Goal: Task Accomplishment & Management: Manage account settings

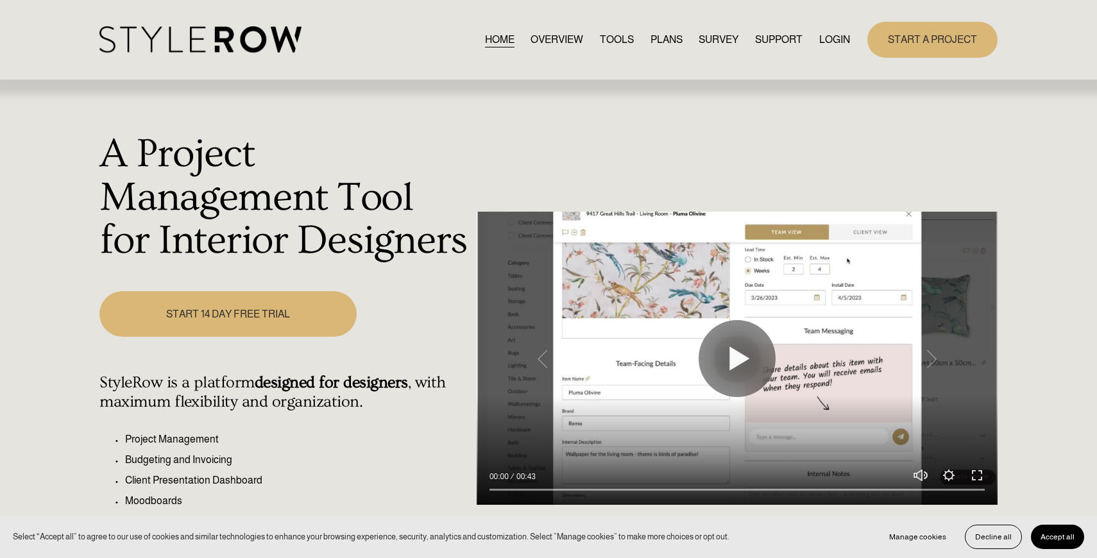
click at [836, 37] on link "LOGIN" at bounding box center [834, 39] width 31 height 17
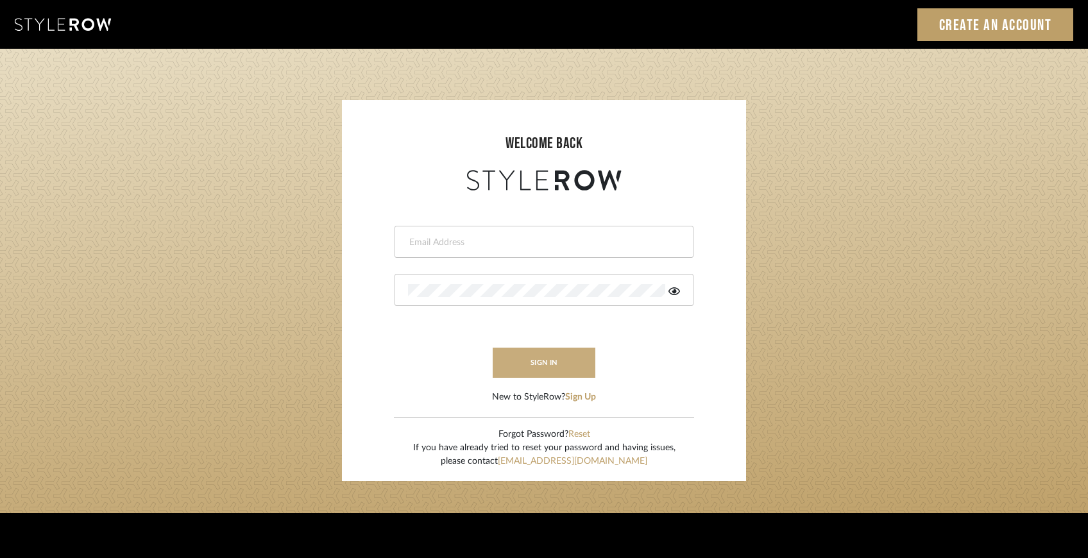
type input "[EMAIL_ADDRESS][DOMAIN_NAME]"
click at [553, 364] on button "sign in" at bounding box center [544, 363] width 103 height 30
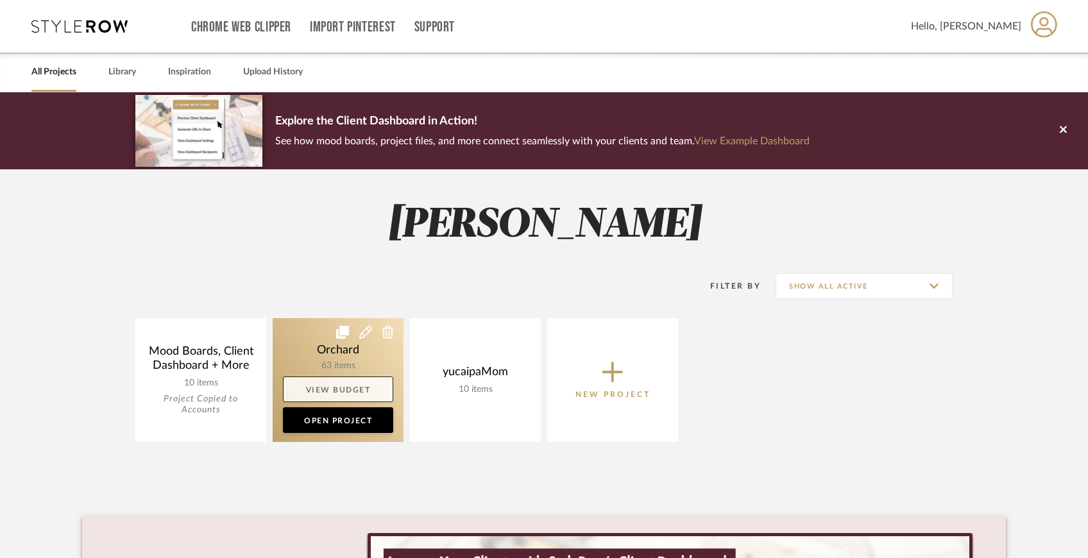
click at [288, 394] on link "View Budget" at bounding box center [338, 390] width 110 height 26
click at [289, 343] on link at bounding box center [338, 380] width 131 height 124
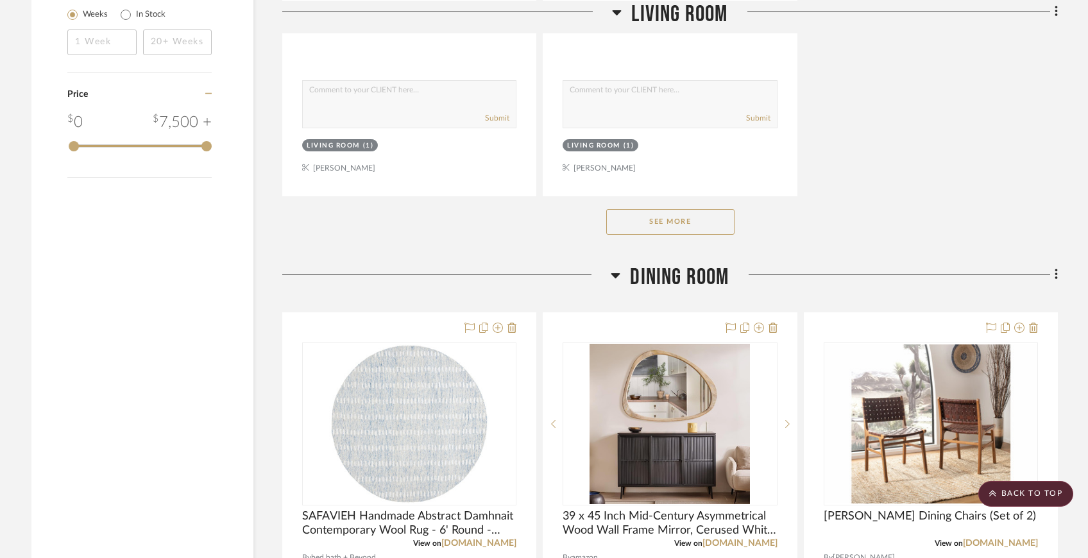
scroll to position [1977, 0]
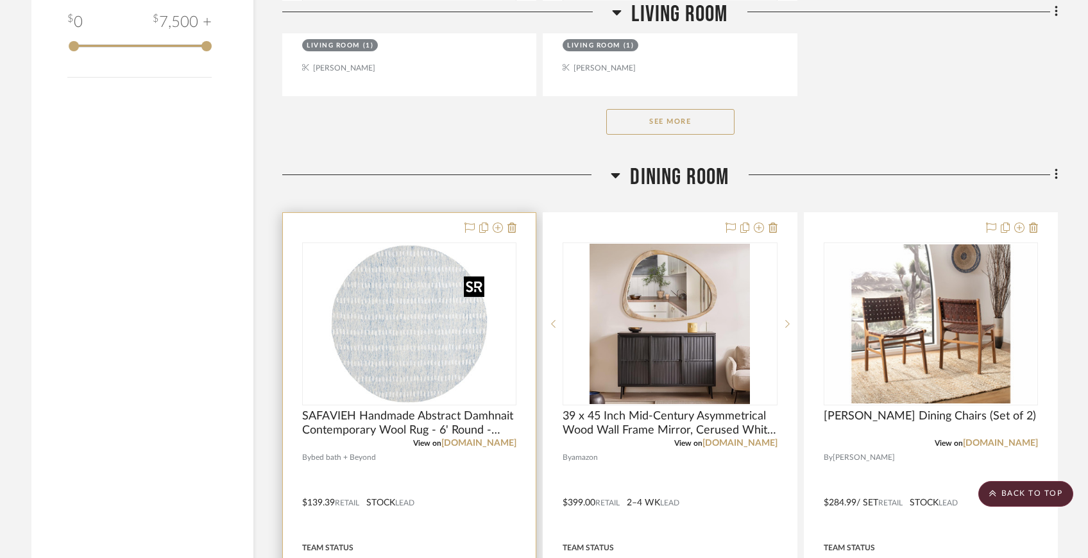
click at [0, 0] on img at bounding box center [0, 0] width 0 height 0
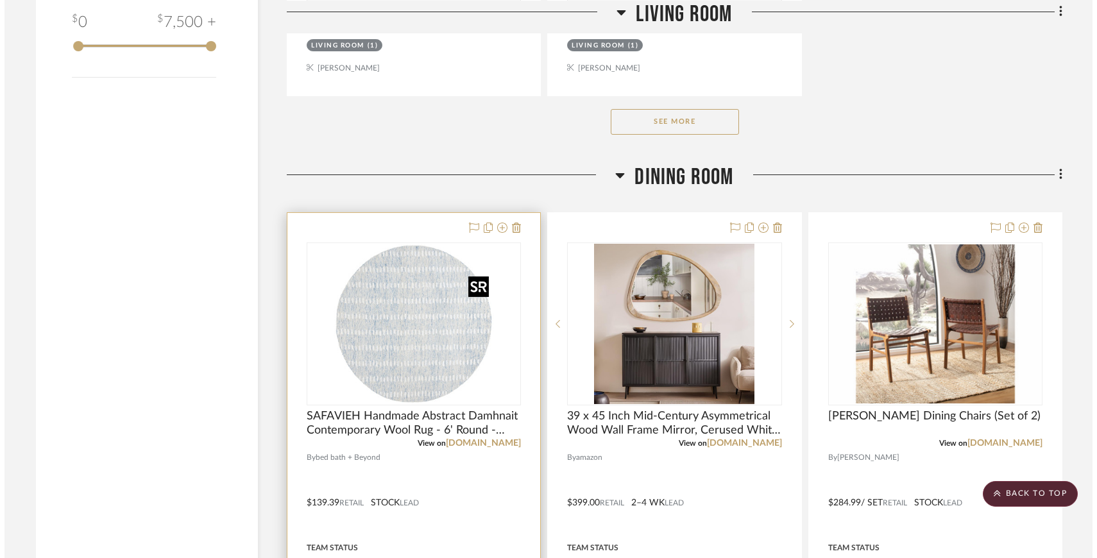
scroll to position [0, 0]
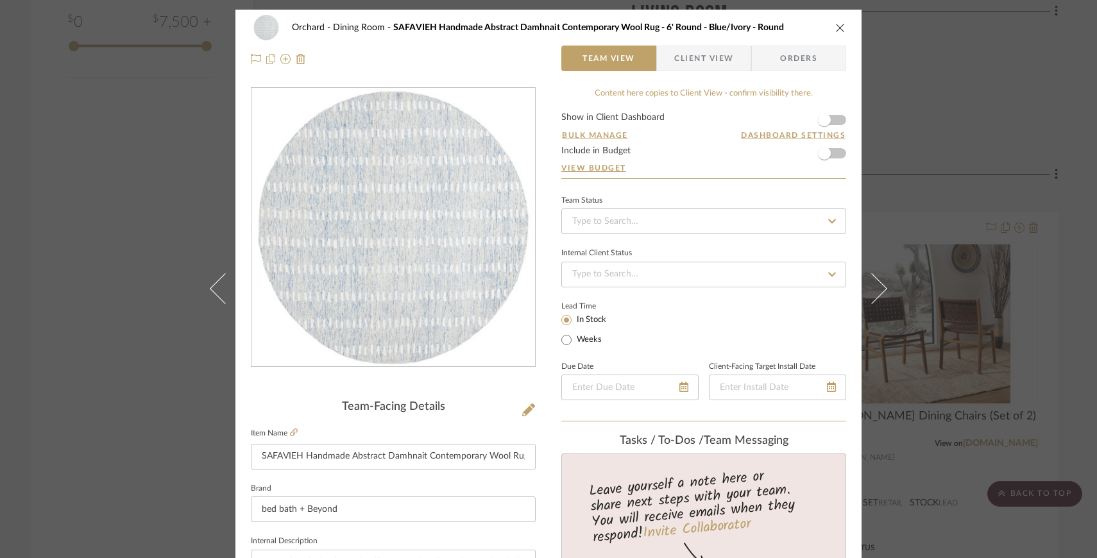
click at [838, 24] on icon "close" at bounding box center [840, 27] width 10 height 10
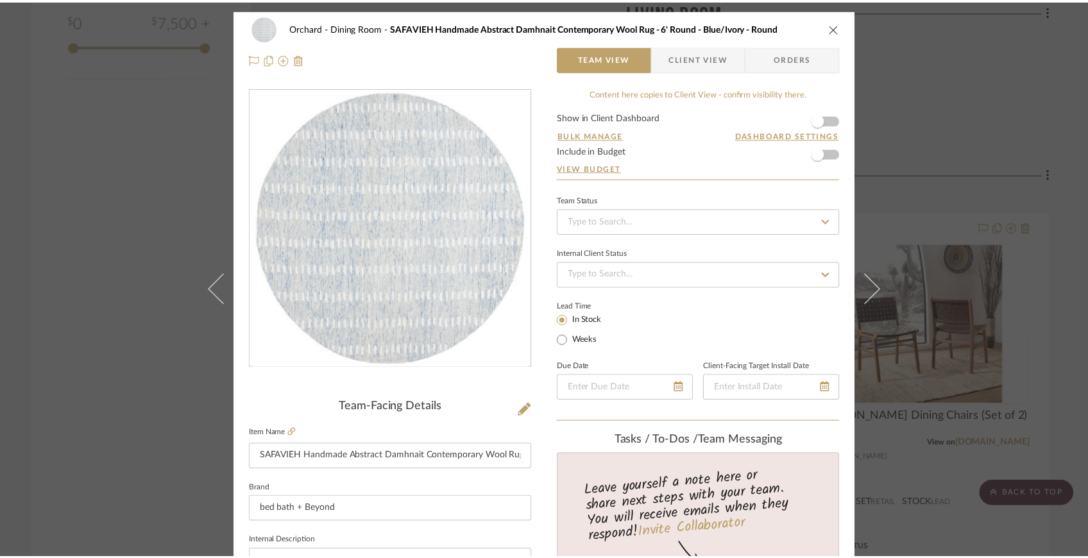
scroll to position [1977, 0]
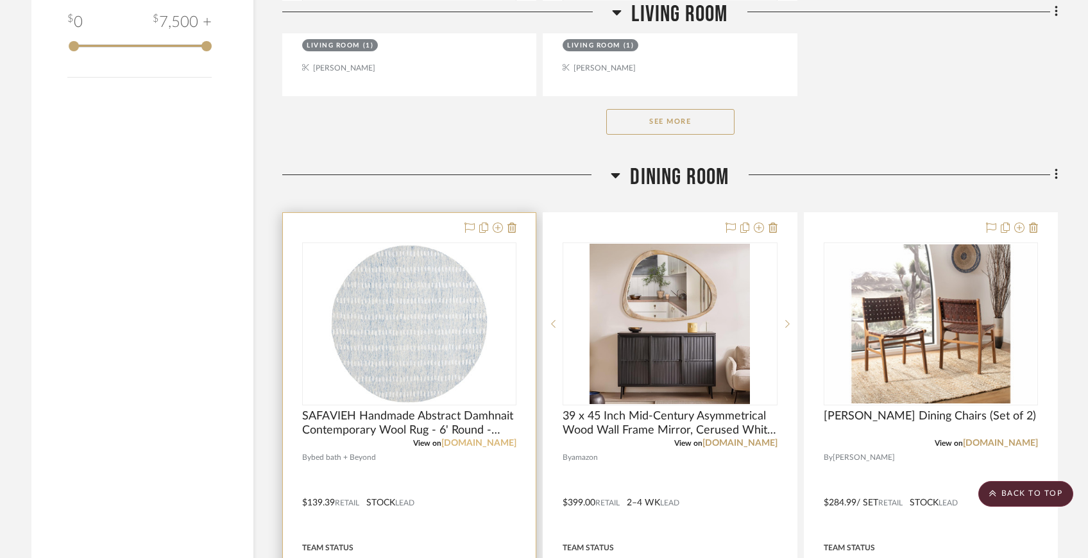
click at [500, 439] on link "bedbathandbeyond.com" at bounding box center [478, 443] width 75 height 9
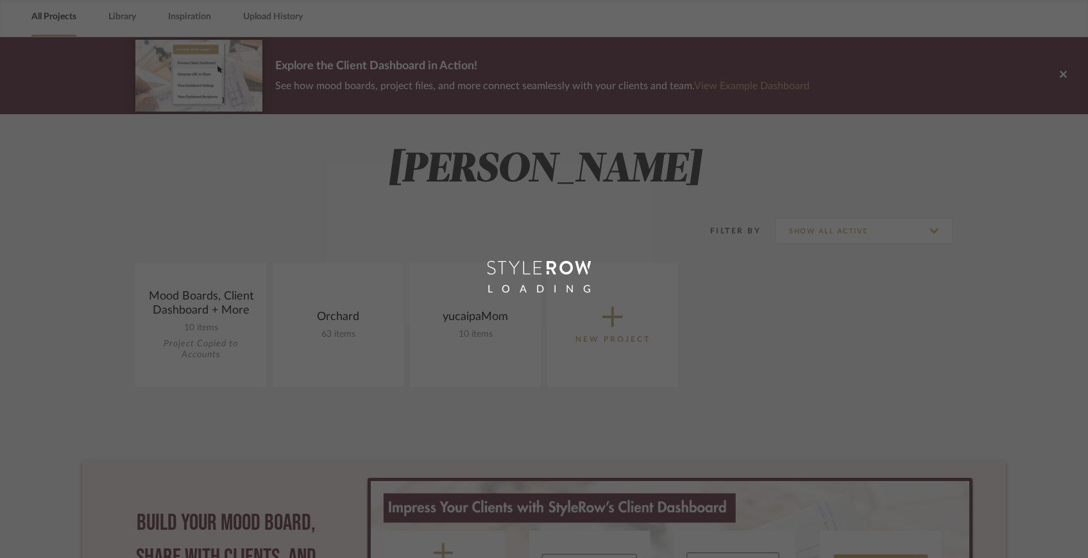
scroll to position [2, 0]
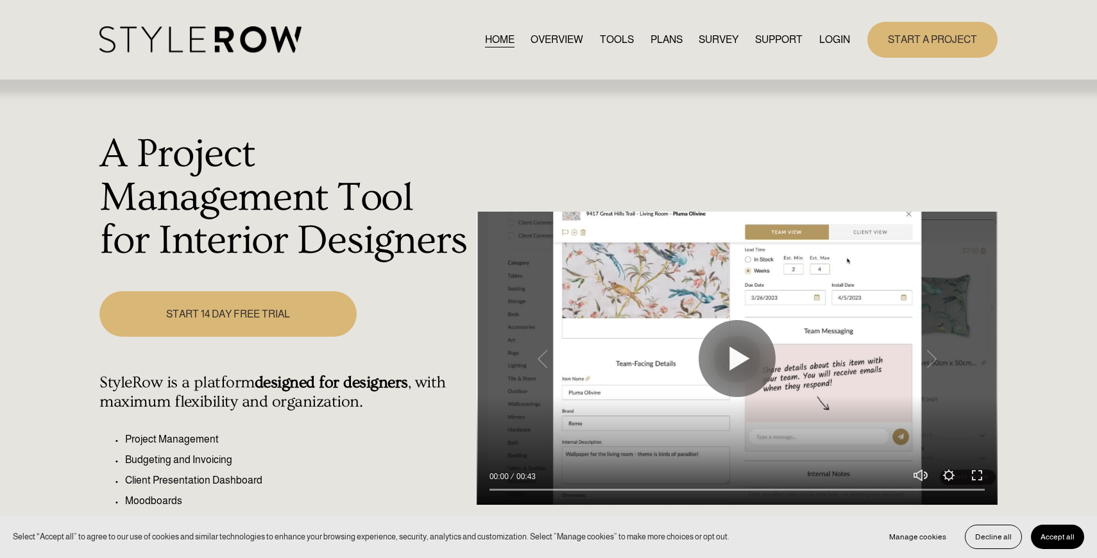
click at [835, 46] on link "LOGIN" at bounding box center [834, 39] width 31 height 17
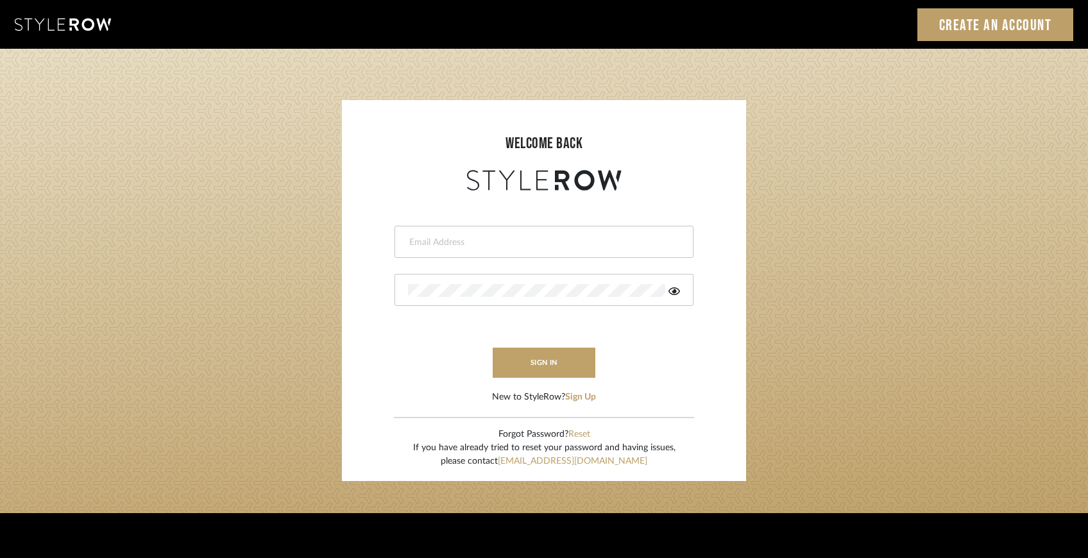
type input "[EMAIL_ADDRESS][DOMAIN_NAME]"
click at [676, 293] on icon at bounding box center [675, 291] width 12 height 10
click at [686, 359] on form "[EMAIL_ADDRESS][DOMAIN_NAME] sign in New to StyleRow? Sign Up" at bounding box center [544, 299] width 379 height 210
click at [547, 362] on button "sign in" at bounding box center [544, 363] width 103 height 30
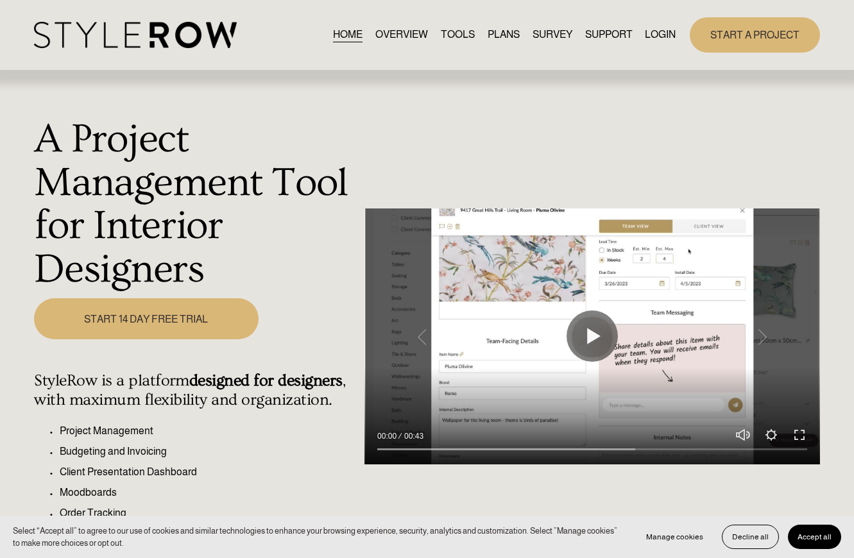
click at [663, 33] on link "LOGIN" at bounding box center [660, 34] width 31 height 17
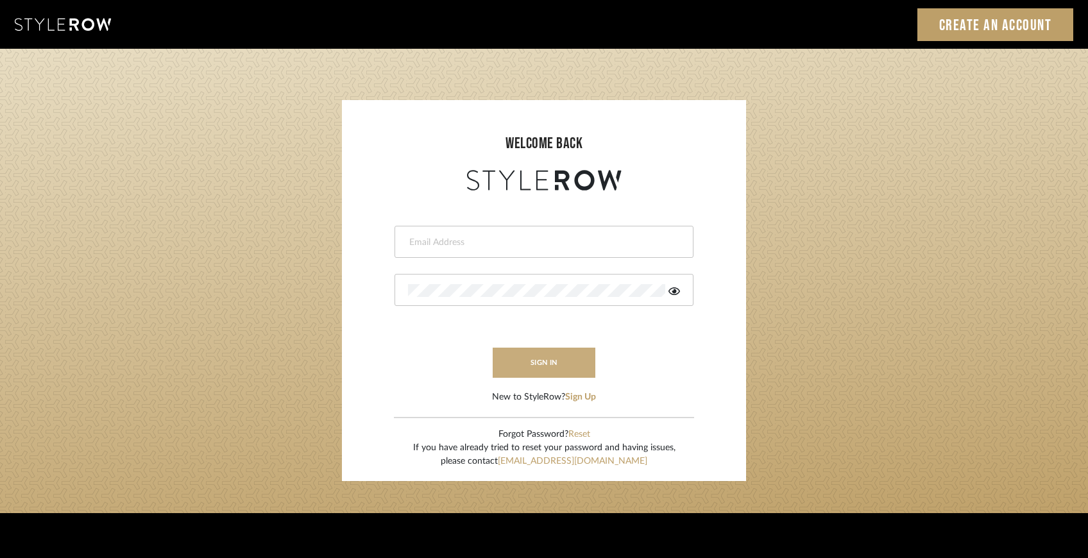
type input "[EMAIL_ADDRESS][DOMAIN_NAME]"
click at [563, 362] on button "sign in" at bounding box center [544, 363] width 103 height 30
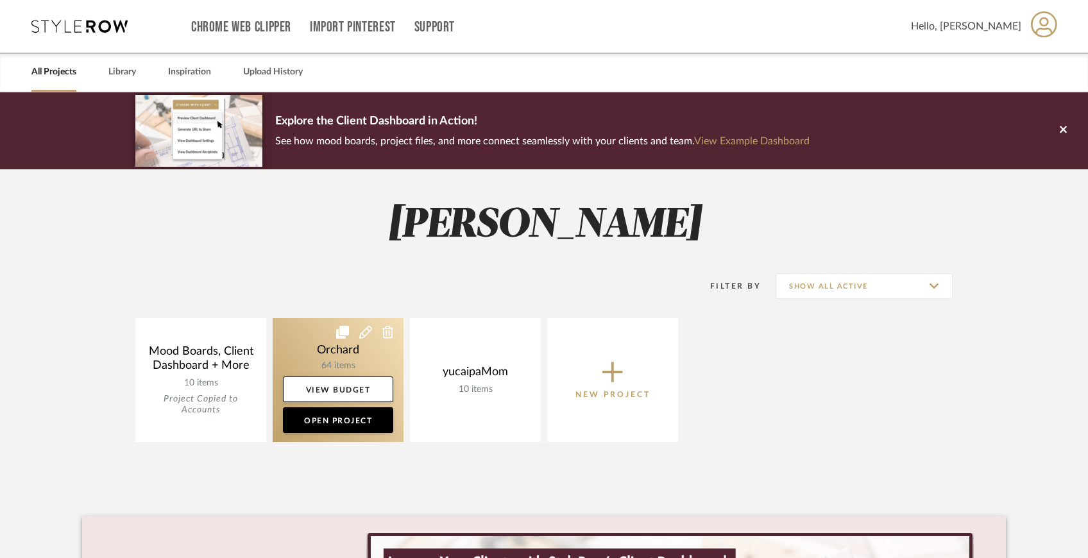
click at [315, 346] on link at bounding box center [338, 380] width 131 height 124
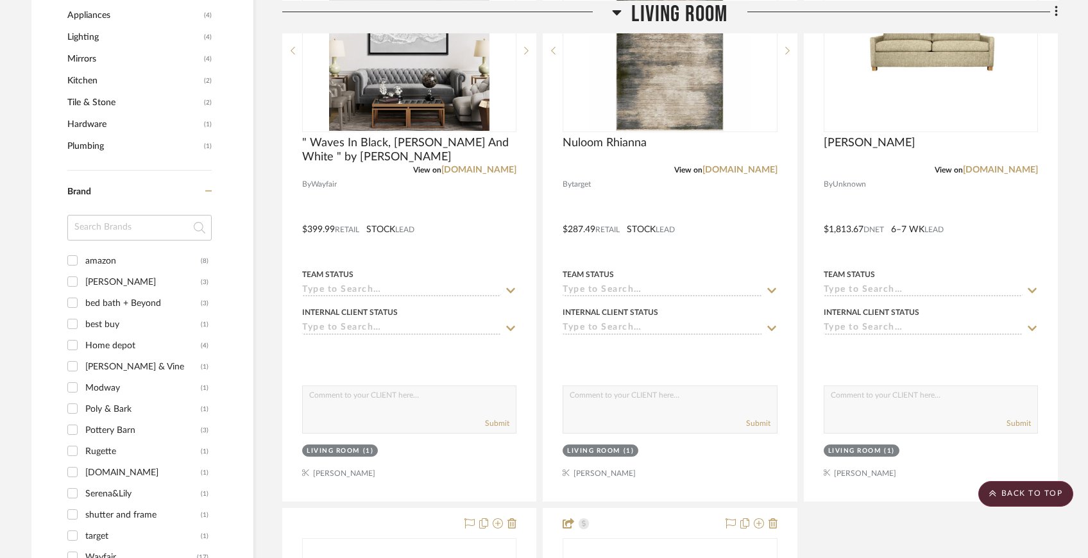
scroll to position [868, 0]
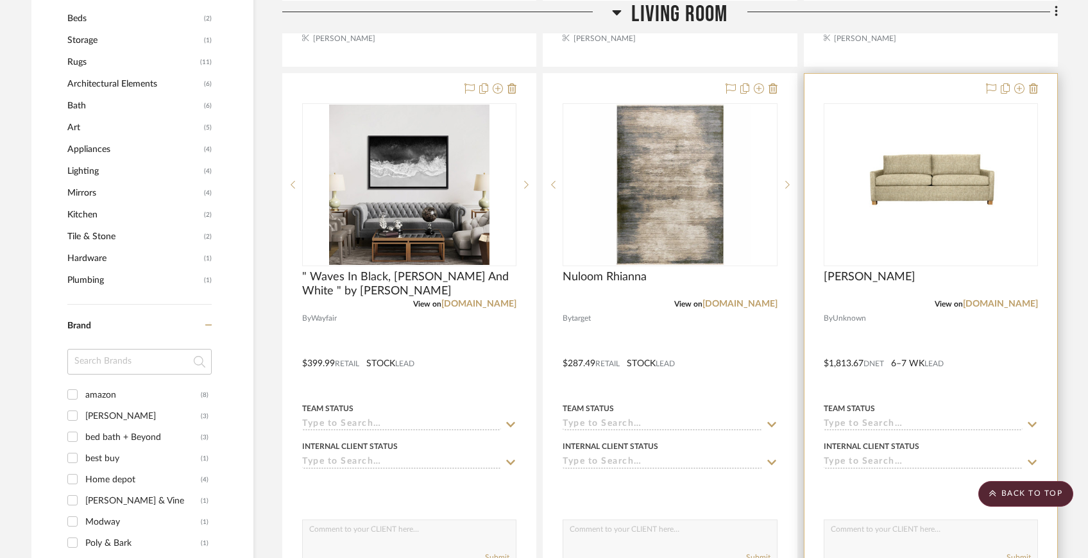
click at [1019, 277] on div "wren" at bounding box center [931, 284] width 214 height 28
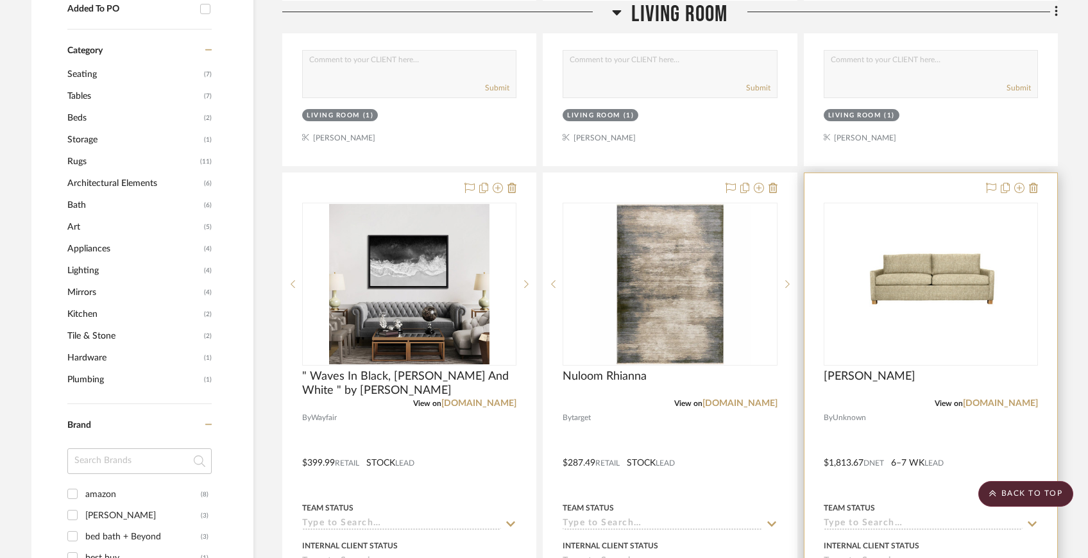
scroll to position [722, 0]
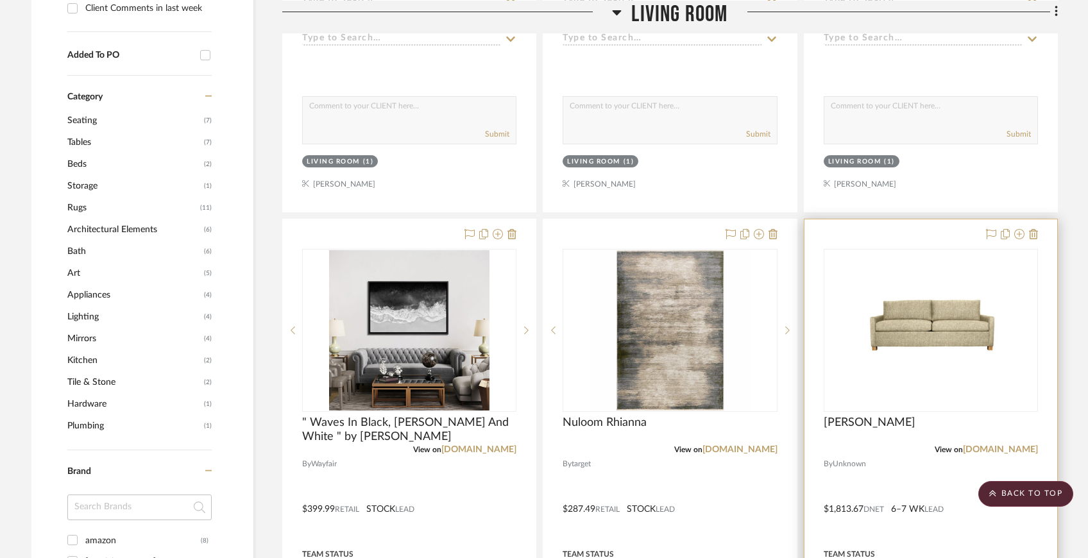
click at [957, 230] on div at bounding box center [931, 499] width 253 height 561
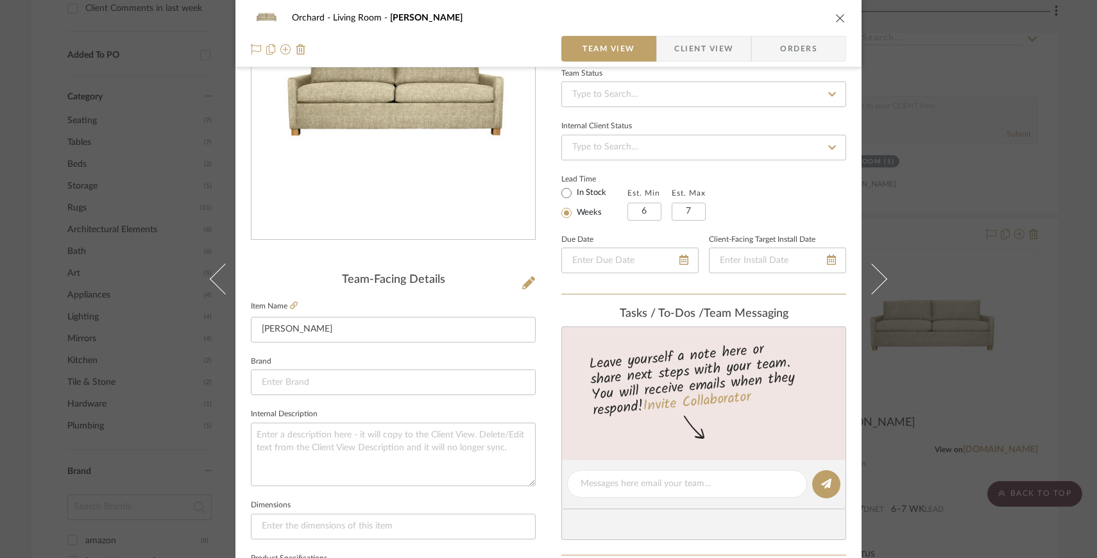
scroll to position [0, 0]
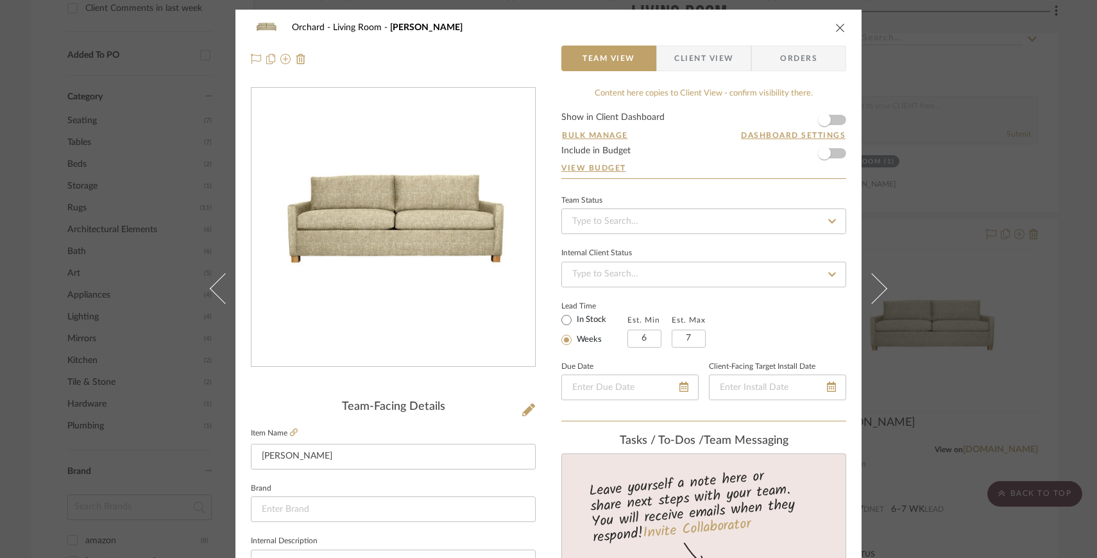
click at [835, 30] on icon "close" at bounding box center [840, 27] width 10 height 10
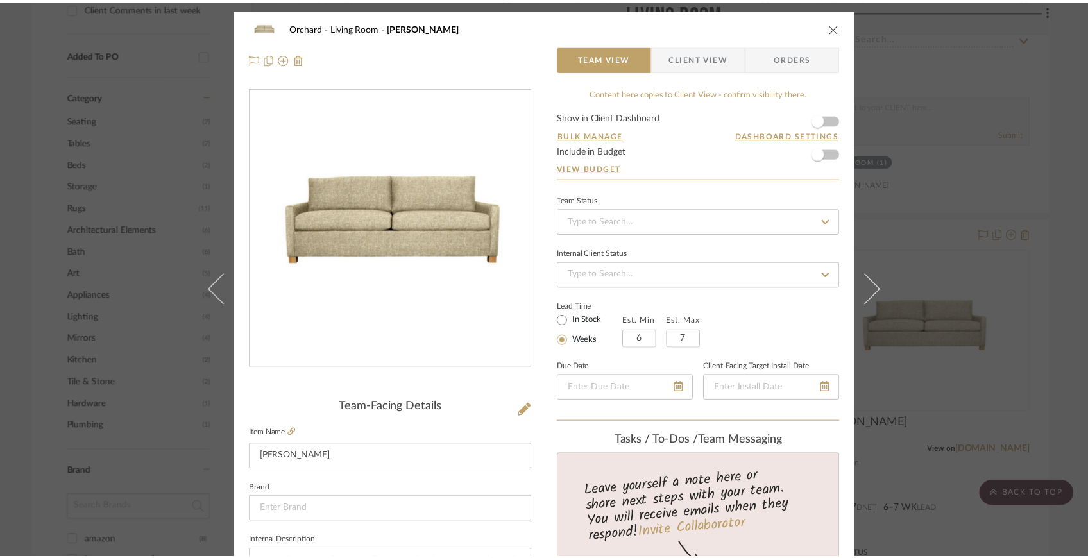
scroll to position [722, 0]
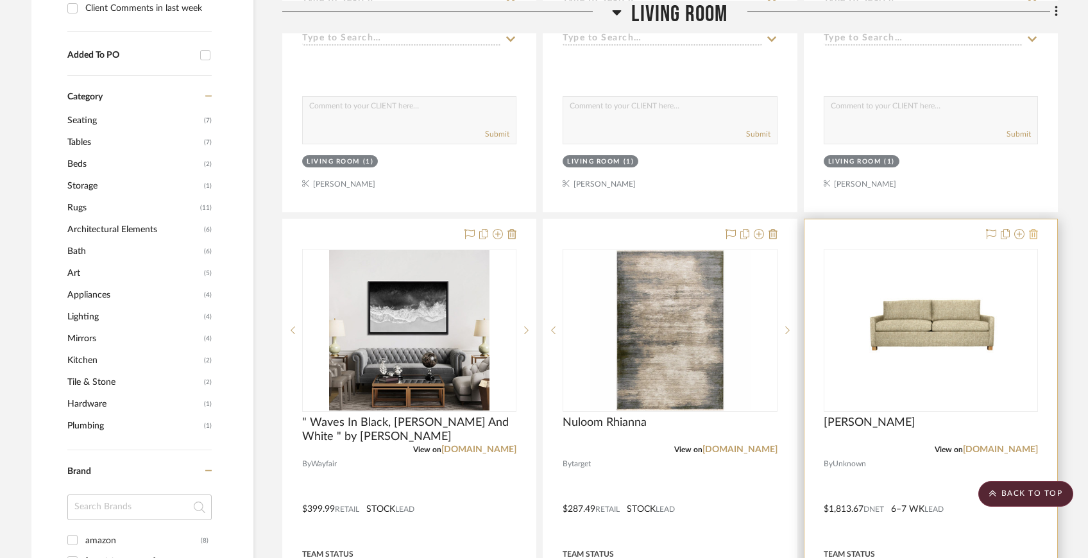
click at [1032, 234] on icon at bounding box center [1033, 234] width 9 height 10
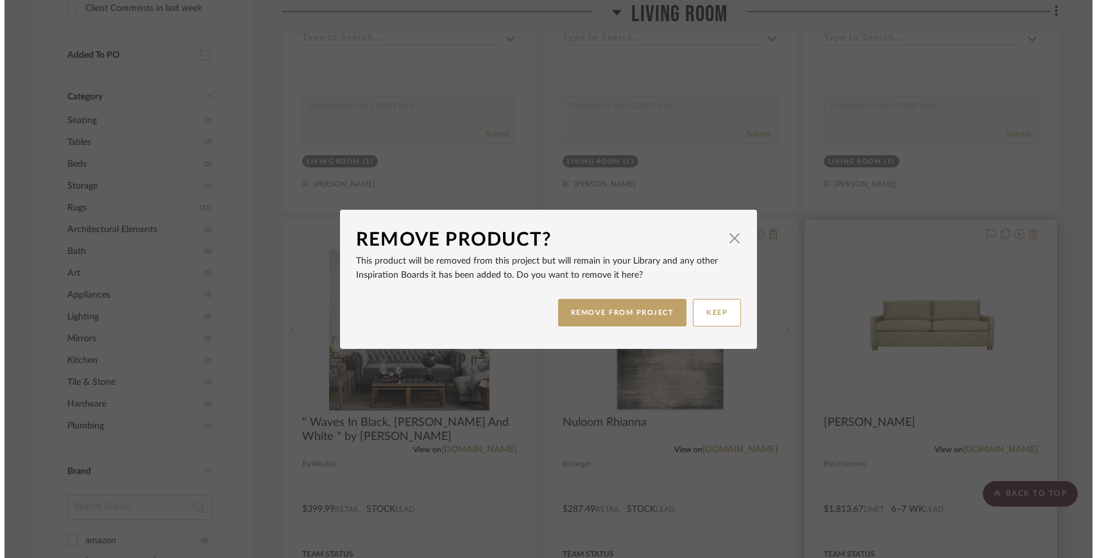
scroll to position [0, 0]
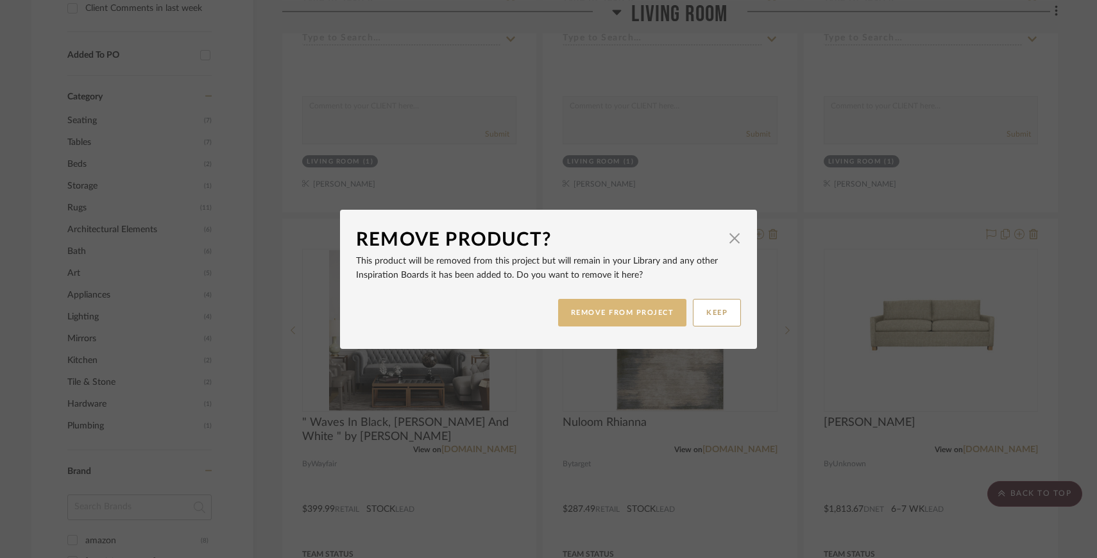
click at [631, 312] on button "REMOVE FROM PROJECT" at bounding box center [622, 313] width 129 height 28
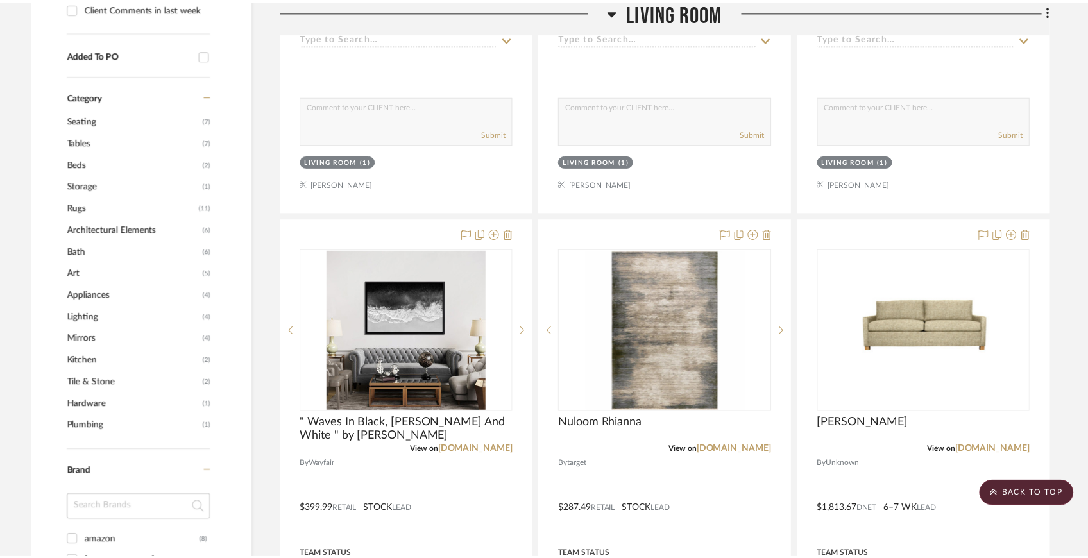
scroll to position [722, 0]
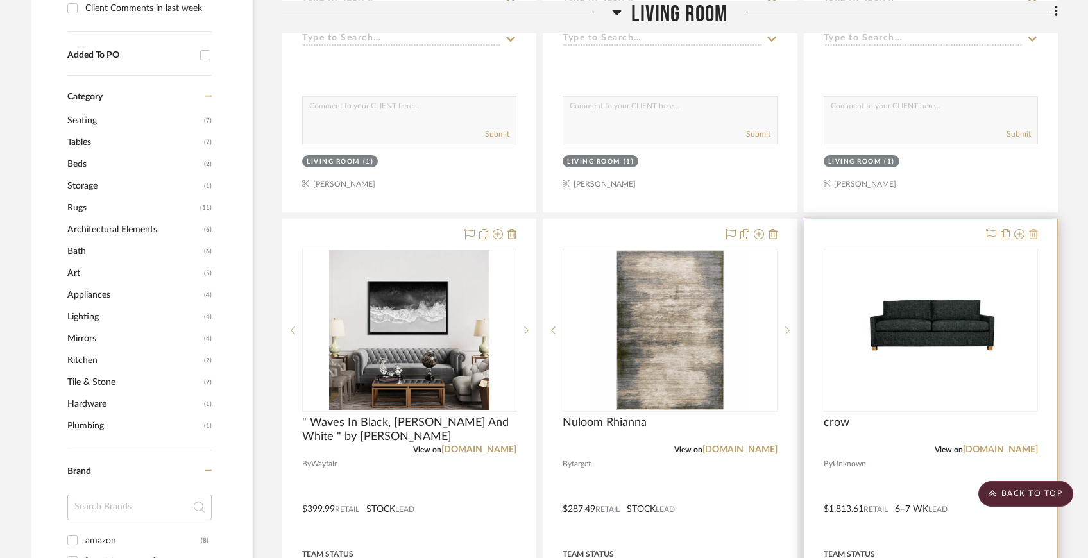
click at [1037, 236] on icon at bounding box center [1033, 234] width 9 height 10
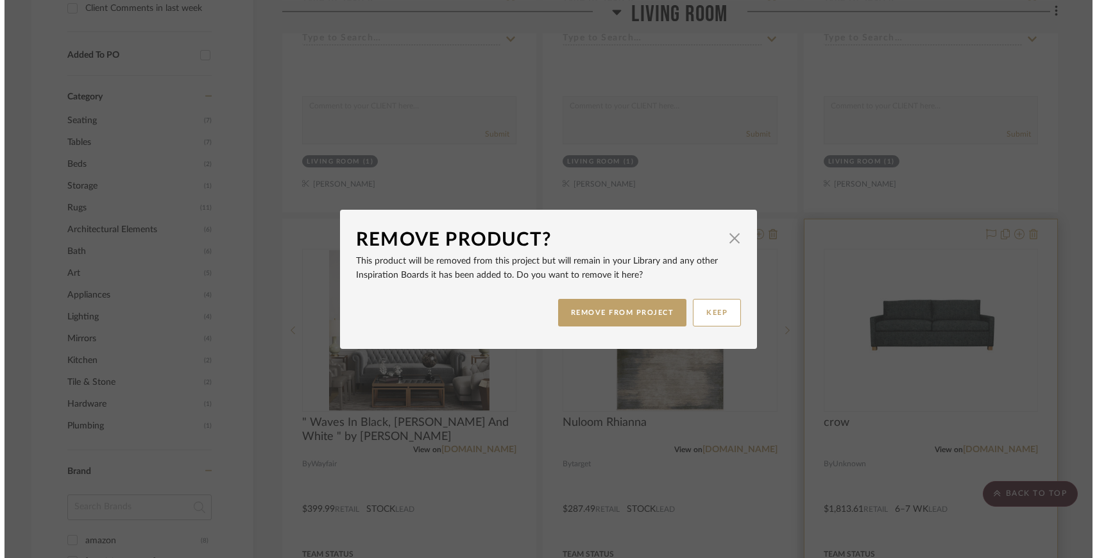
scroll to position [0, 0]
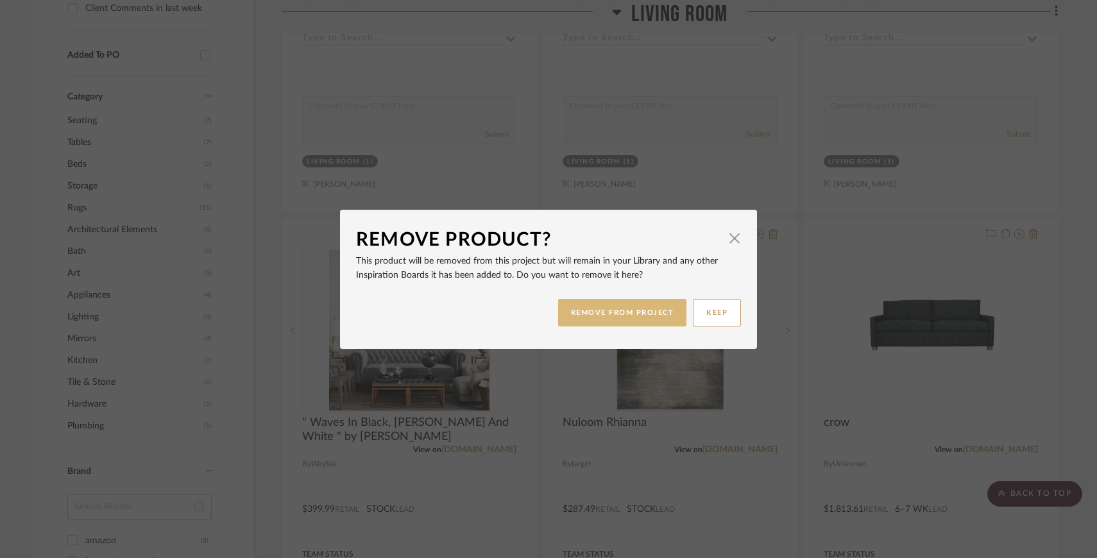
click at [624, 321] on button "REMOVE FROM PROJECT" at bounding box center [622, 313] width 129 height 28
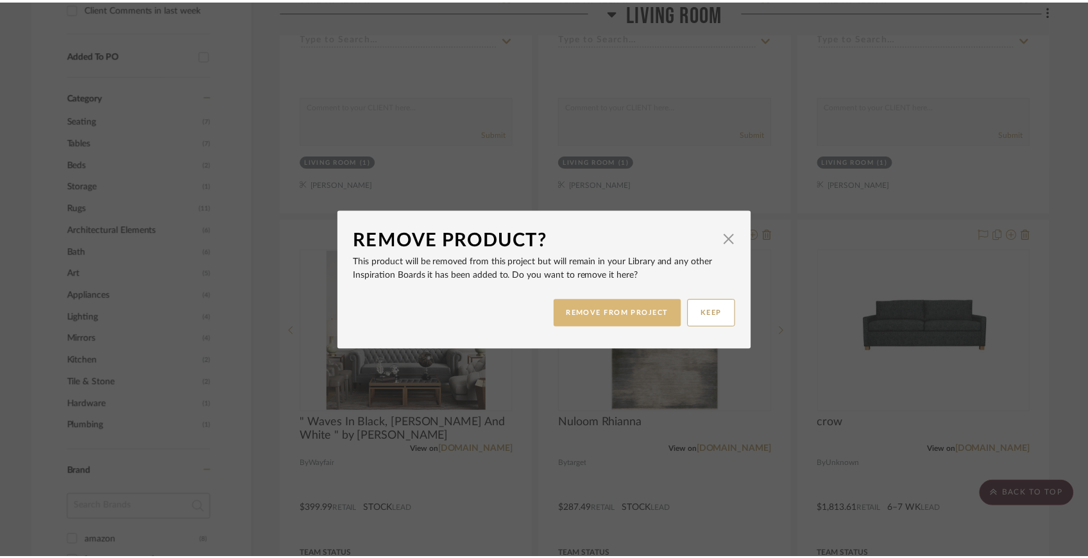
scroll to position [722, 0]
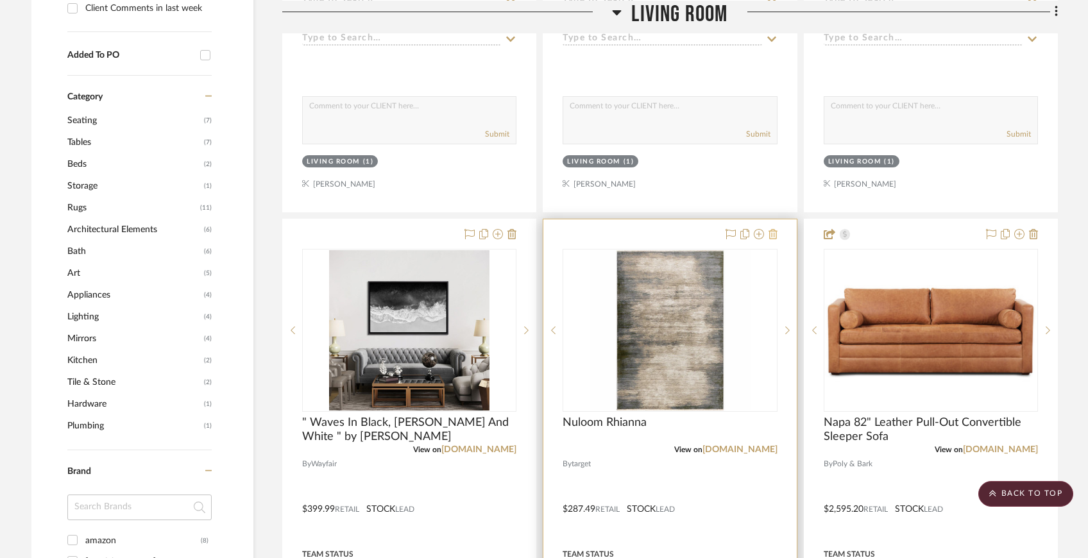
click at [770, 233] on icon at bounding box center [773, 234] width 9 height 10
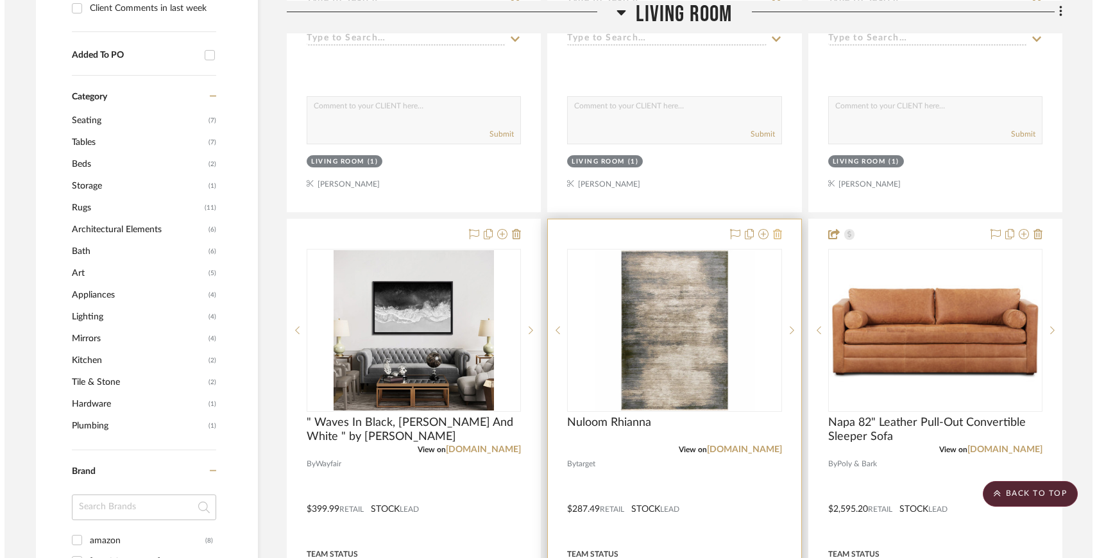
scroll to position [0, 0]
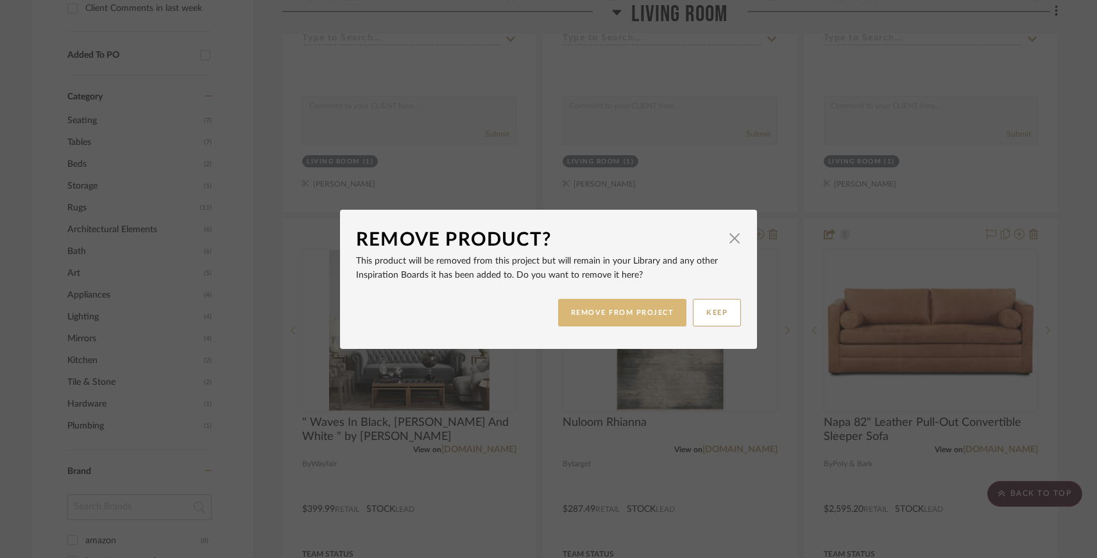
click at [672, 303] on button "REMOVE FROM PROJECT" at bounding box center [622, 313] width 129 height 28
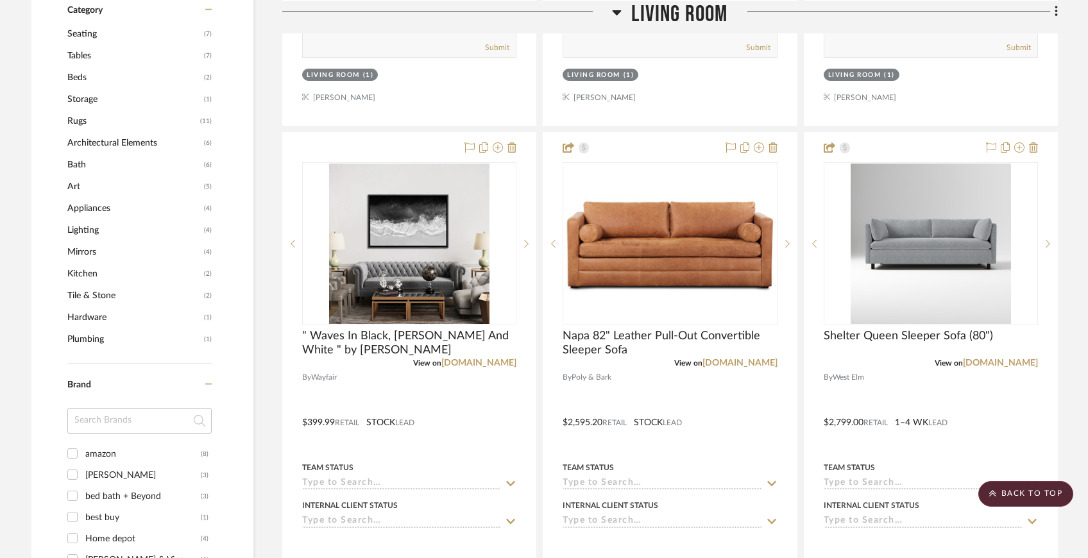
scroll to position [770, 0]
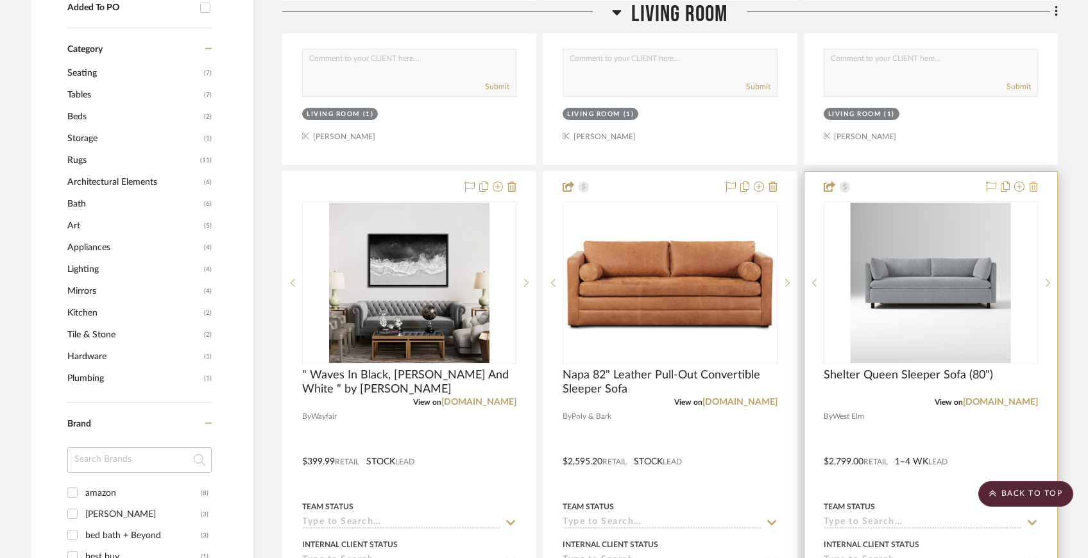
click at [1034, 184] on icon at bounding box center [1033, 187] width 9 height 10
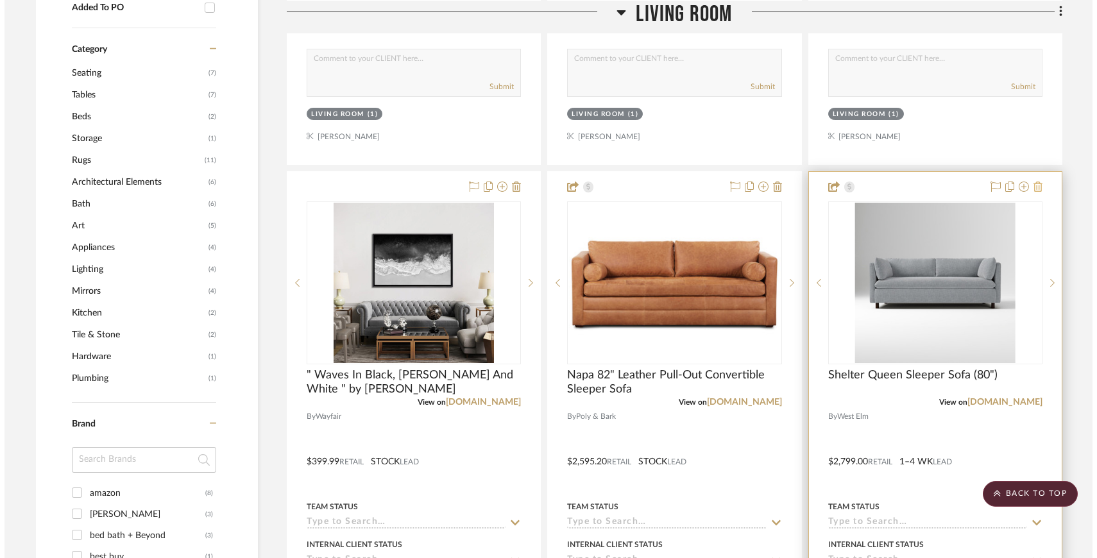
scroll to position [0, 0]
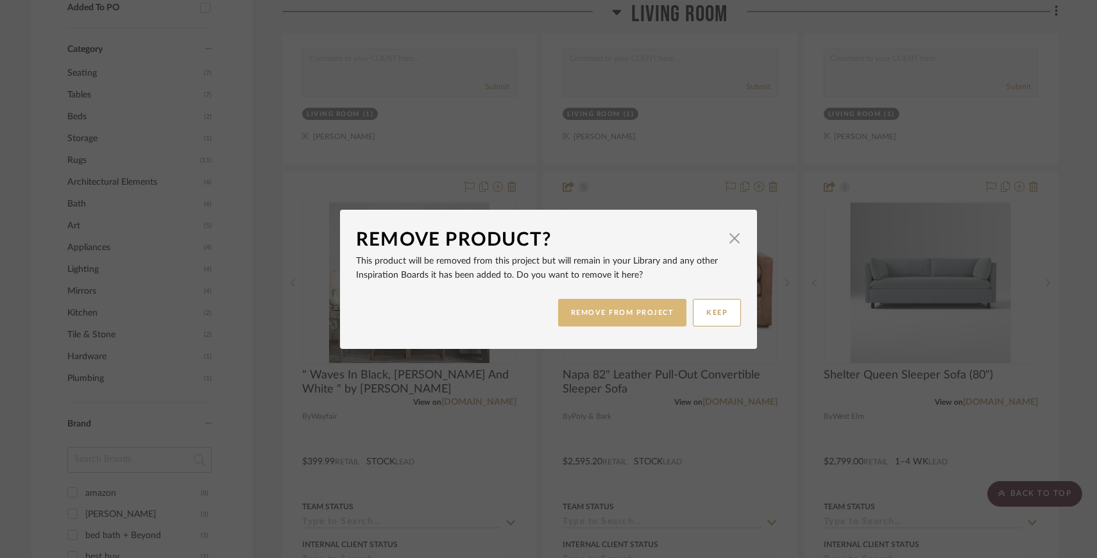
click at [647, 306] on button "REMOVE FROM PROJECT" at bounding box center [622, 313] width 129 height 28
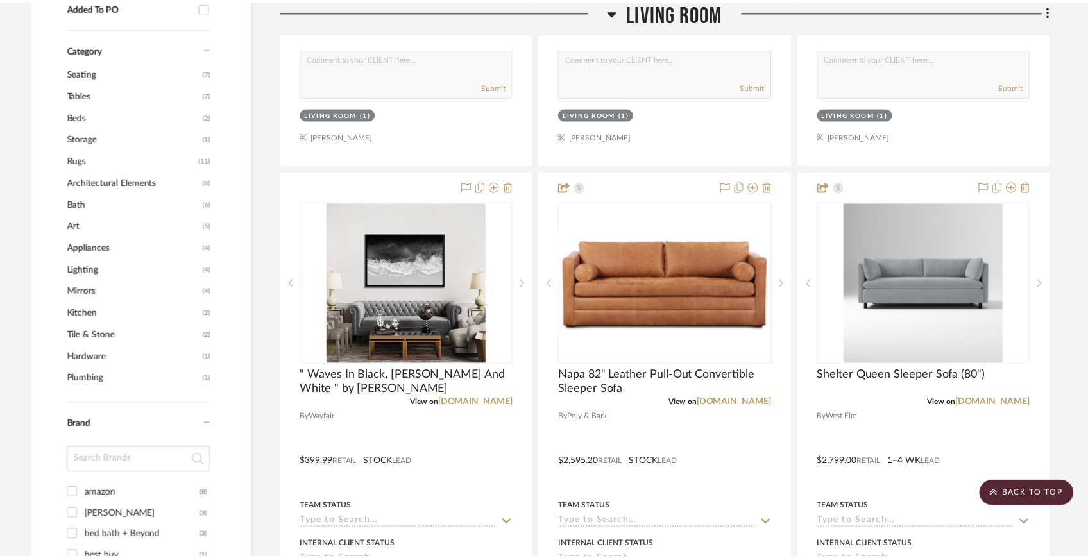
scroll to position [770, 0]
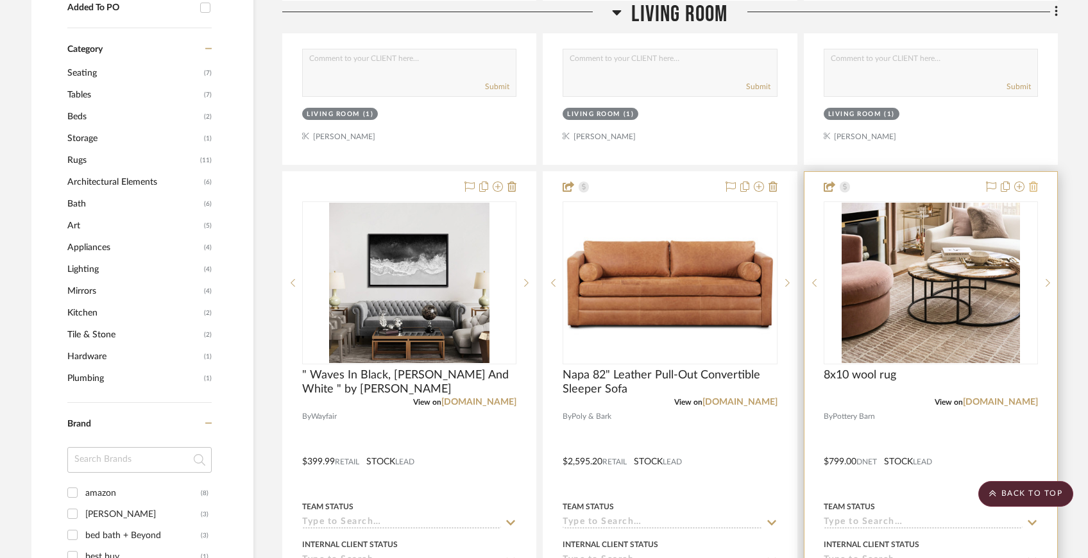
click at [1036, 188] on icon at bounding box center [1033, 187] width 9 height 10
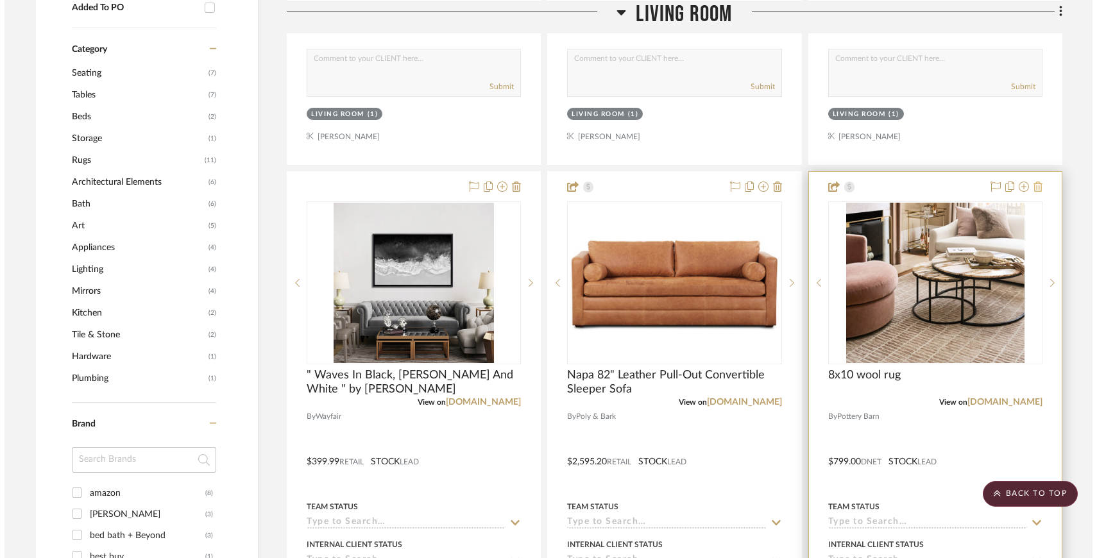
scroll to position [0, 0]
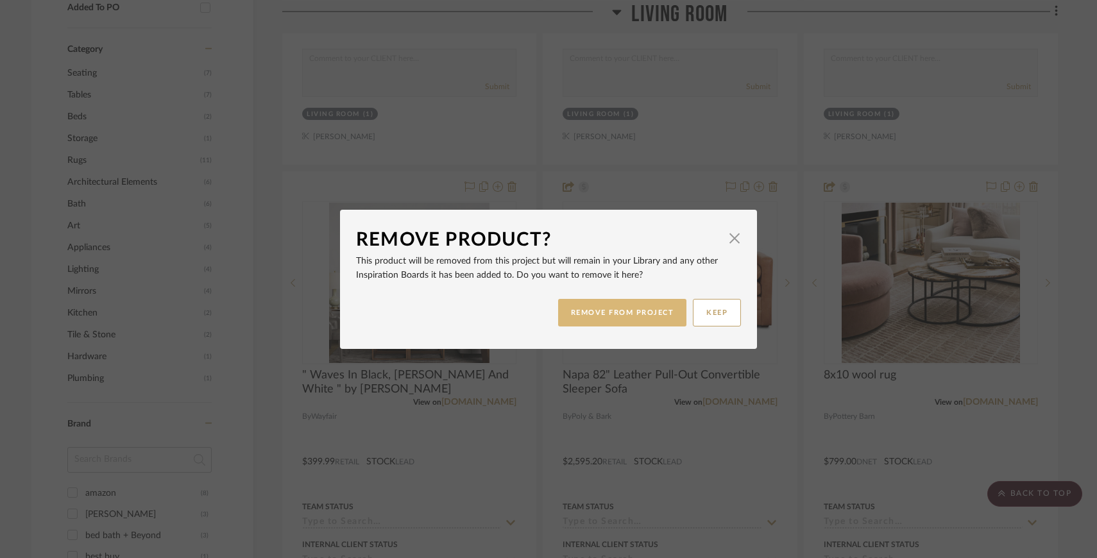
click at [631, 301] on button "REMOVE FROM PROJECT" at bounding box center [622, 313] width 129 height 28
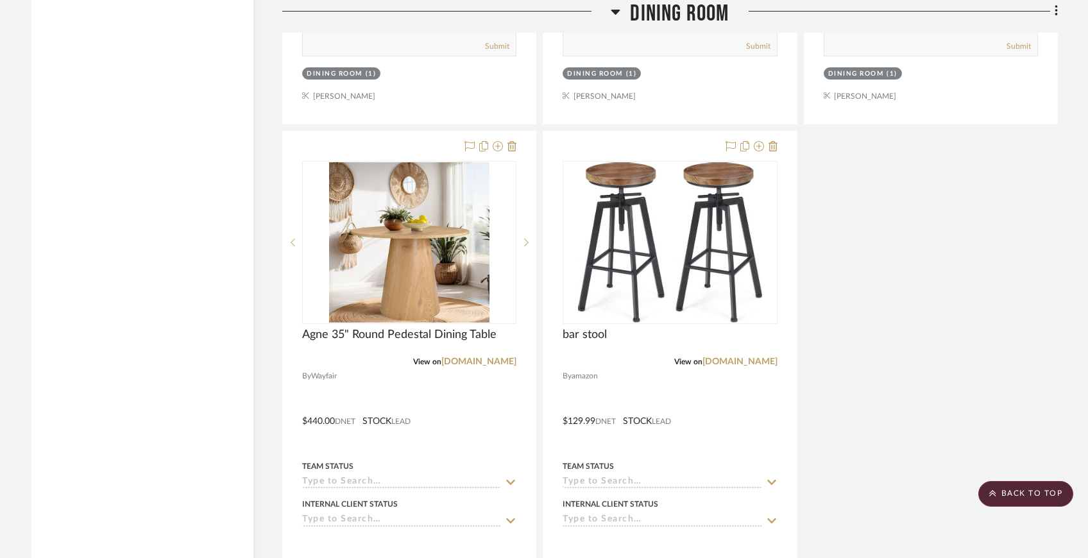
scroll to position [3161, 0]
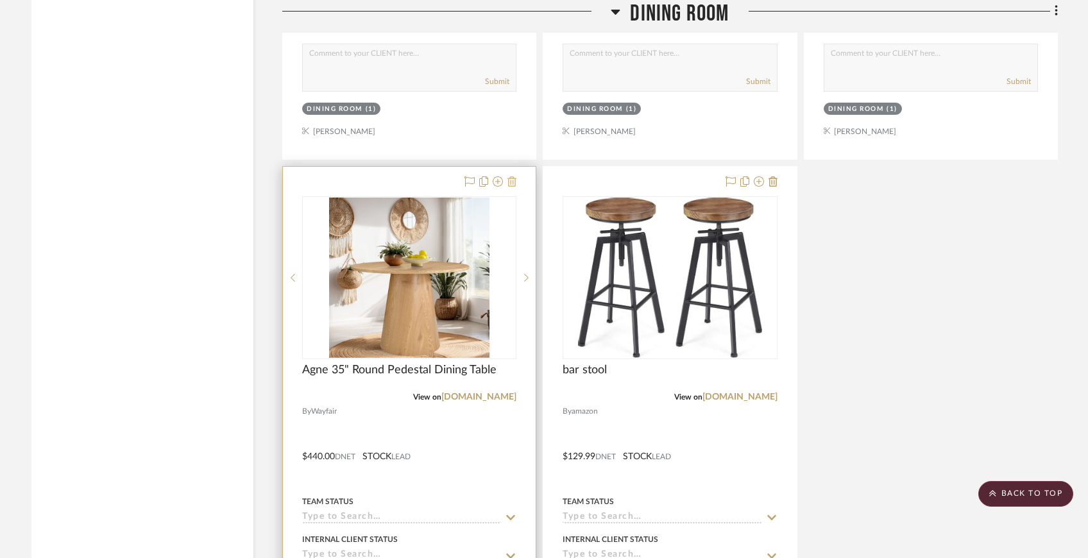
click at [513, 176] on icon at bounding box center [511, 181] width 9 height 10
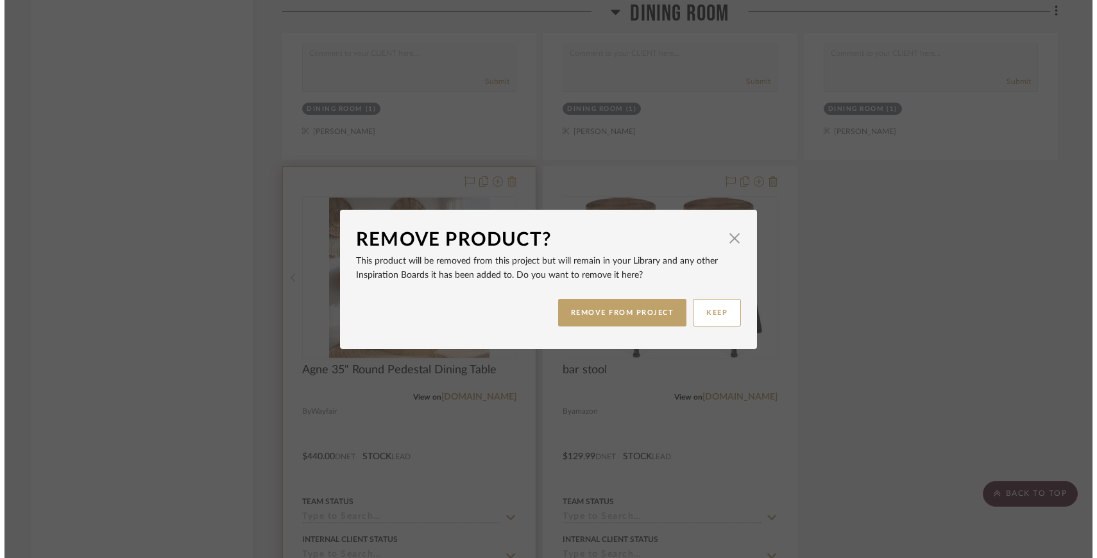
scroll to position [0, 0]
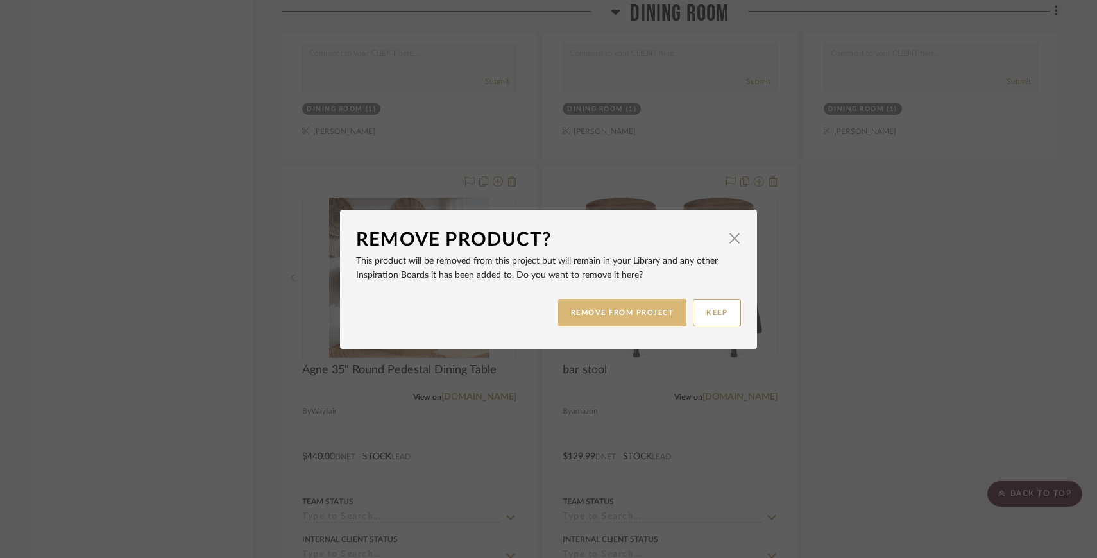
click at [591, 312] on button "REMOVE FROM PROJECT" at bounding box center [622, 313] width 129 height 28
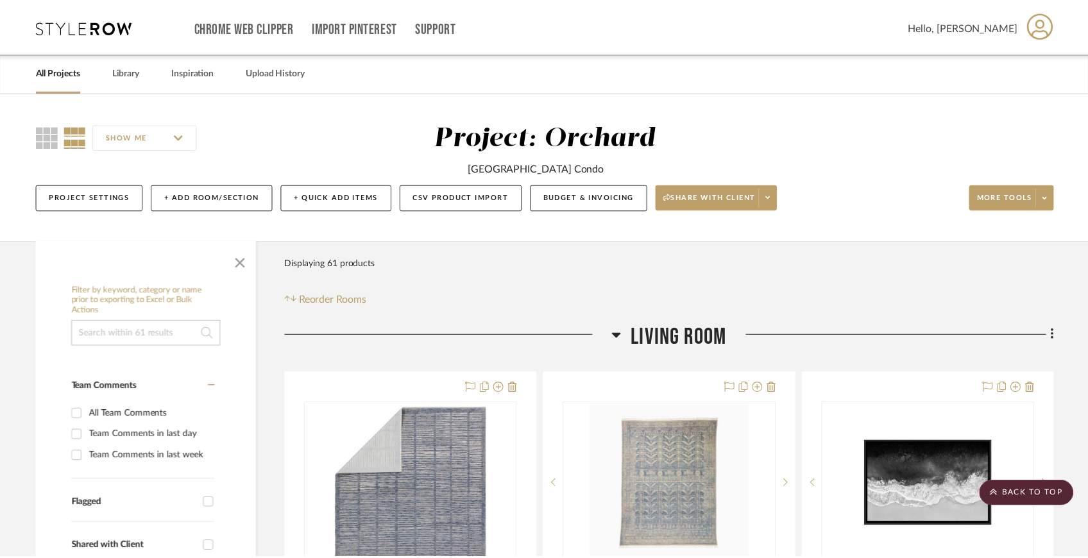
scroll to position [3161, 0]
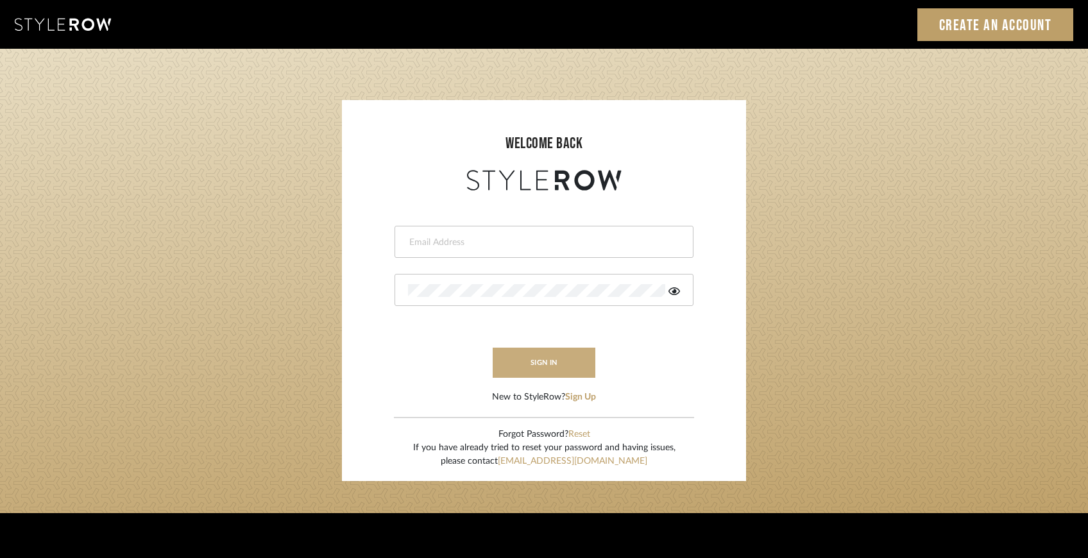
type input "[EMAIL_ADDRESS][DOMAIN_NAME]"
click at [562, 355] on button "sign in" at bounding box center [544, 363] width 103 height 30
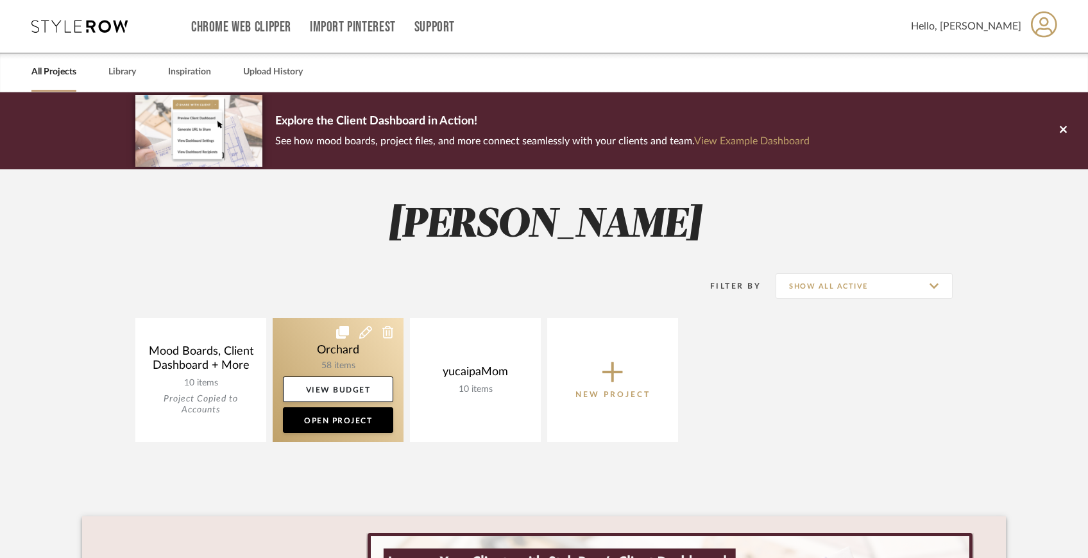
click at [369, 348] on link at bounding box center [338, 380] width 131 height 124
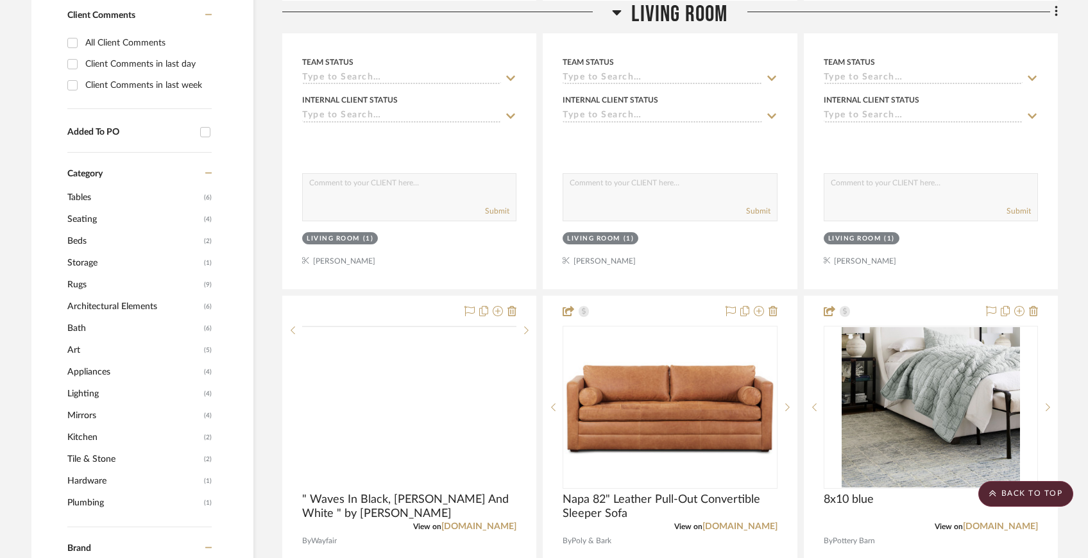
scroll to position [749, 0]
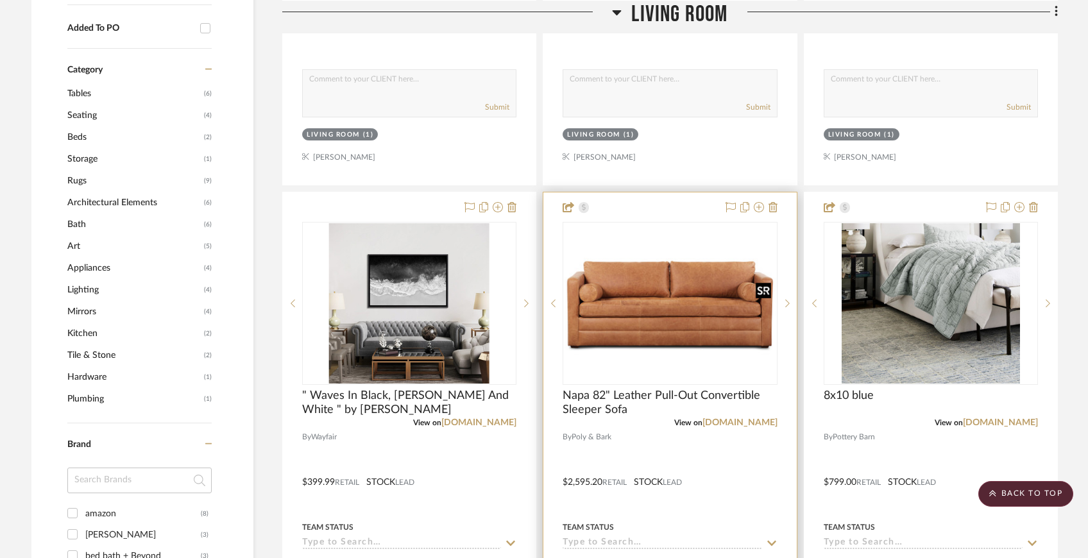
click at [591, 331] on img "0" at bounding box center [670, 303] width 212 height 110
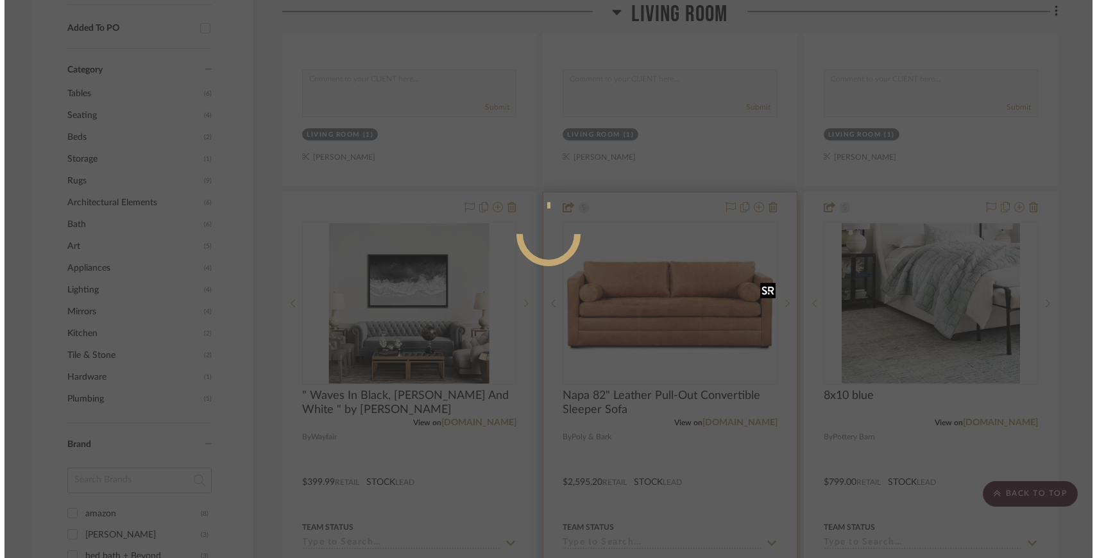
scroll to position [0, 0]
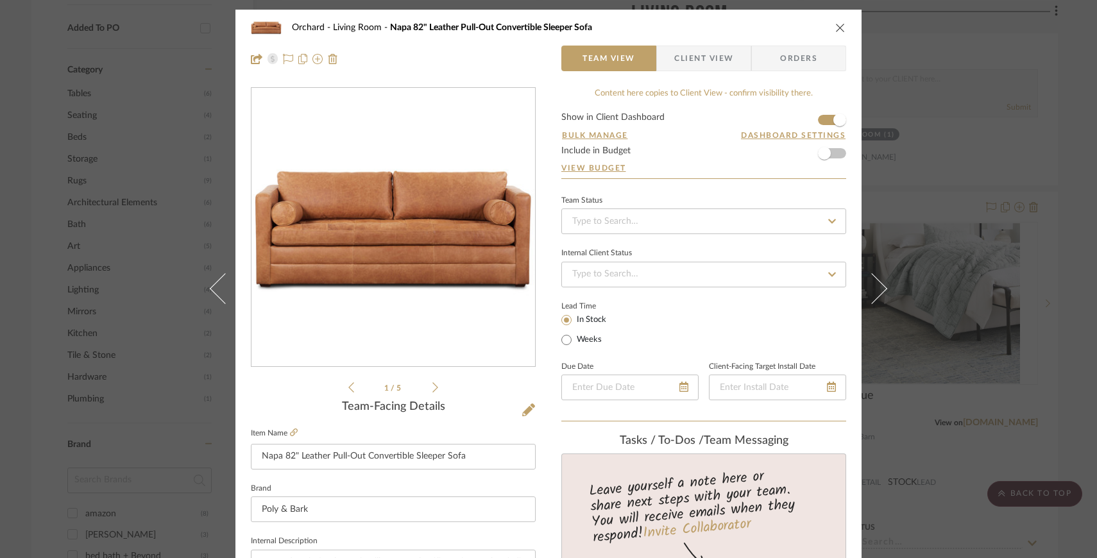
click at [837, 25] on icon "close" at bounding box center [840, 27] width 10 height 10
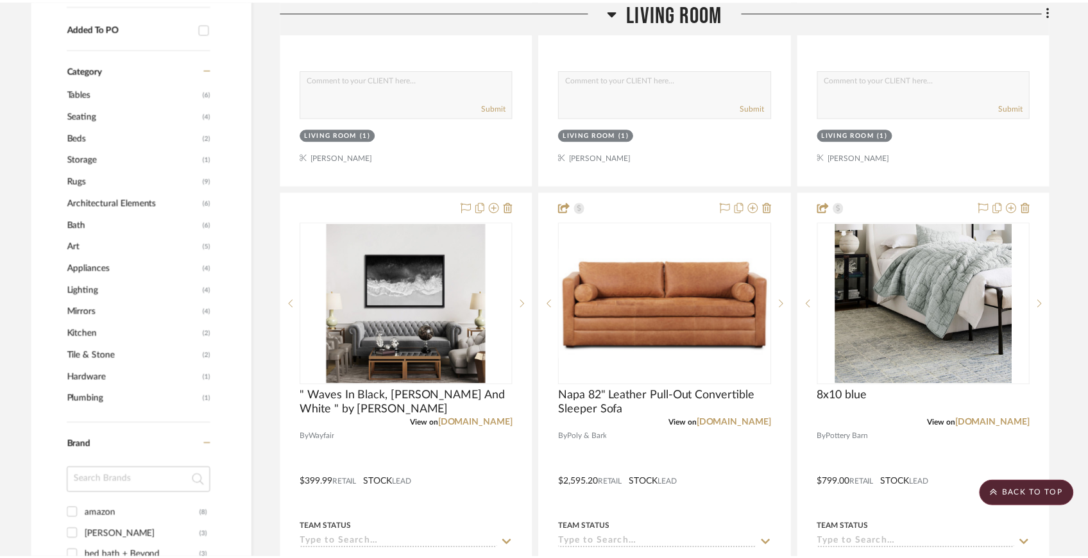
scroll to position [749, 0]
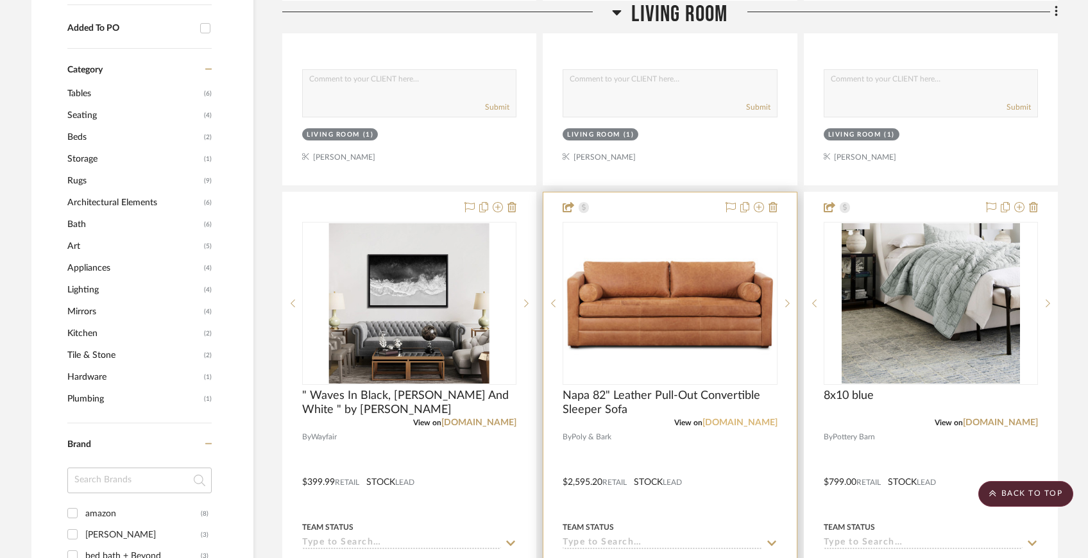
click at [728, 420] on link "[DOMAIN_NAME]" at bounding box center [740, 422] width 75 height 9
